Goal: Task Accomplishment & Management: Manage account settings

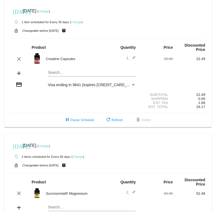
scroll to position [2, 0]
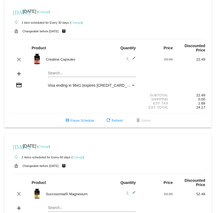
click at [66, 59] on div "Creatine Capsules" at bounding box center [75, 59] width 65 height 4
copy div "Creatine Capsules"
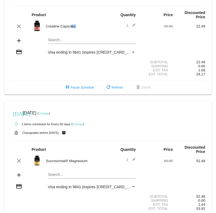
scroll to position [38, 0]
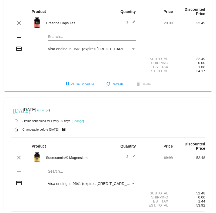
click at [63, 161] on div "clear Sucrosomial® Magnesium 2 edit 69.98 52.48" at bounding box center [108, 158] width 194 height 12
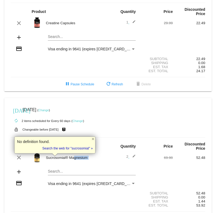
click at [63, 161] on div "clear Sucrosomial® Magnesium 2 edit 69.98 52.48" at bounding box center [108, 158] width 194 height 12
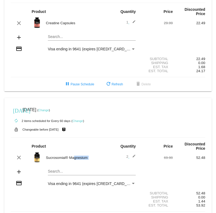
copy div "Sucrosomial® Magnesium"
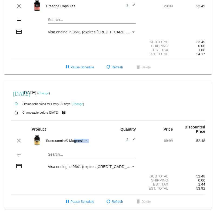
scroll to position [59, 0]
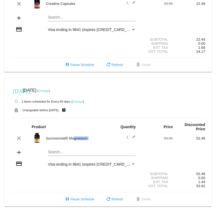
click at [132, 136] on mat-icon "edit" at bounding box center [132, 138] width 6 height 6
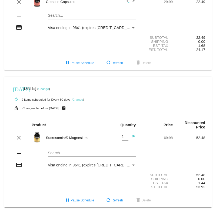
click at [121, 138] on input "2" at bounding box center [124, 137] width 7 height 4
type input "1"
click at [123, 139] on input "1" at bounding box center [124, 137] width 7 height 4
click at [150, 135] on div "clear Sucrosomial® Magnesium 1 Quantity send 69.98 52.48" at bounding box center [108, 138] width 194 height 15
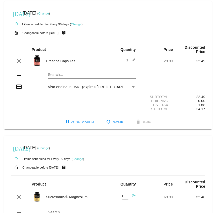
scroll to position [62, 0]
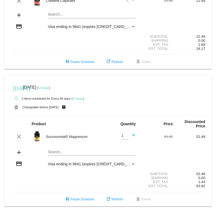
drag, startPoint x: 22, startPoint y: 86, endPoint x: 47, endPoint y: 89, distance: 25.3
click at [47, 89] on div "[DATE] [DATE] ( Change )" at bounding box center [108, 87] width 194 height 11
copy div "[DATE]"
click at [36, 86] on span "[DATE]" at bounding box center [29, 87] width 13 height 5
click at [43, 106] on small "Changeable before [DATE]" at bounding box center [40, 107] width 36 height 3
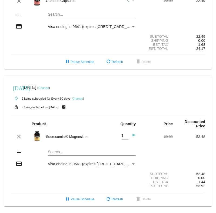
click at [43, 106] on small "Changeable before [DATE]" at bounding box center [40, 107] width 36 height 3
copy div "Changeable before [DATE]"
